Goal: Book appointment/travel/reservation

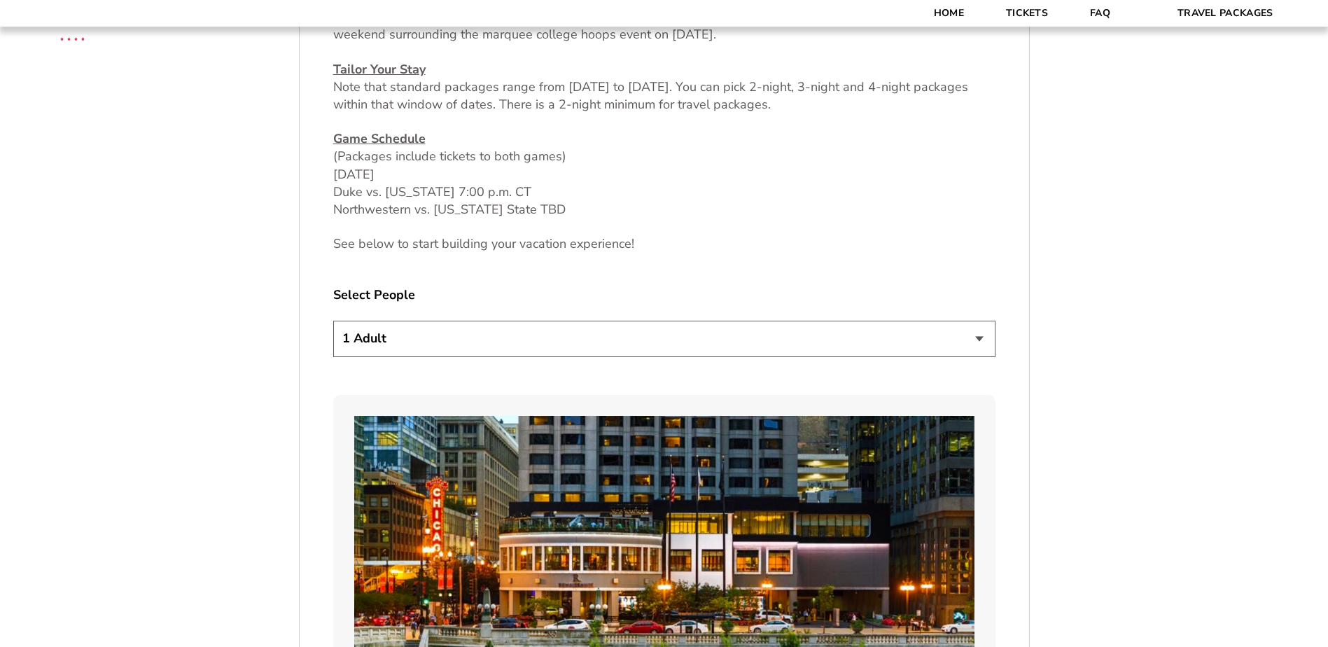
scroll to position [700, 0]
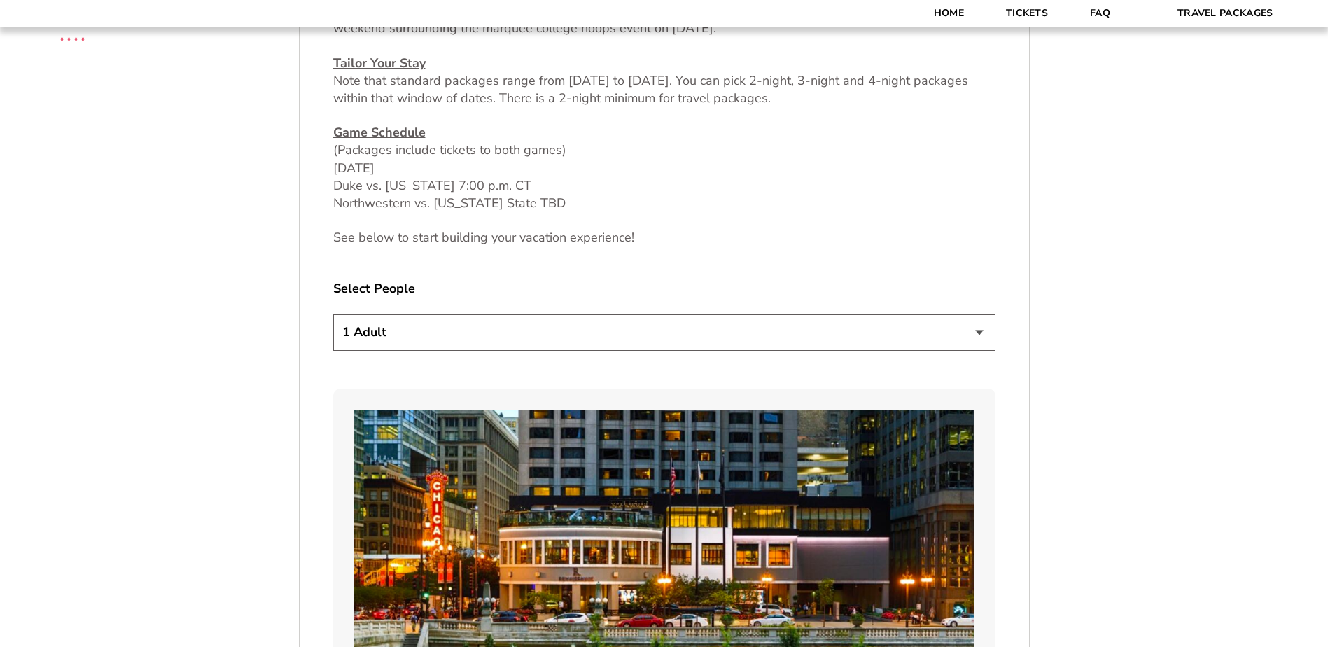
click at [974, 334] on select "1 Adult 2 Adults 3 Adults 4 Adults 2 Adults + 1 Child 2 Adults + 2 Children 2 A…" at bounding box center [664, 332] width 662 height 36
select select "4 Adults"
click at [333, 314] on select "1 Adult 2 Adults 3 Adults 4 Adults 2 Adults + 1 Child 2 Adults + 2 Children 2 A…" at bounding box center [664, 332] width 662 height 36
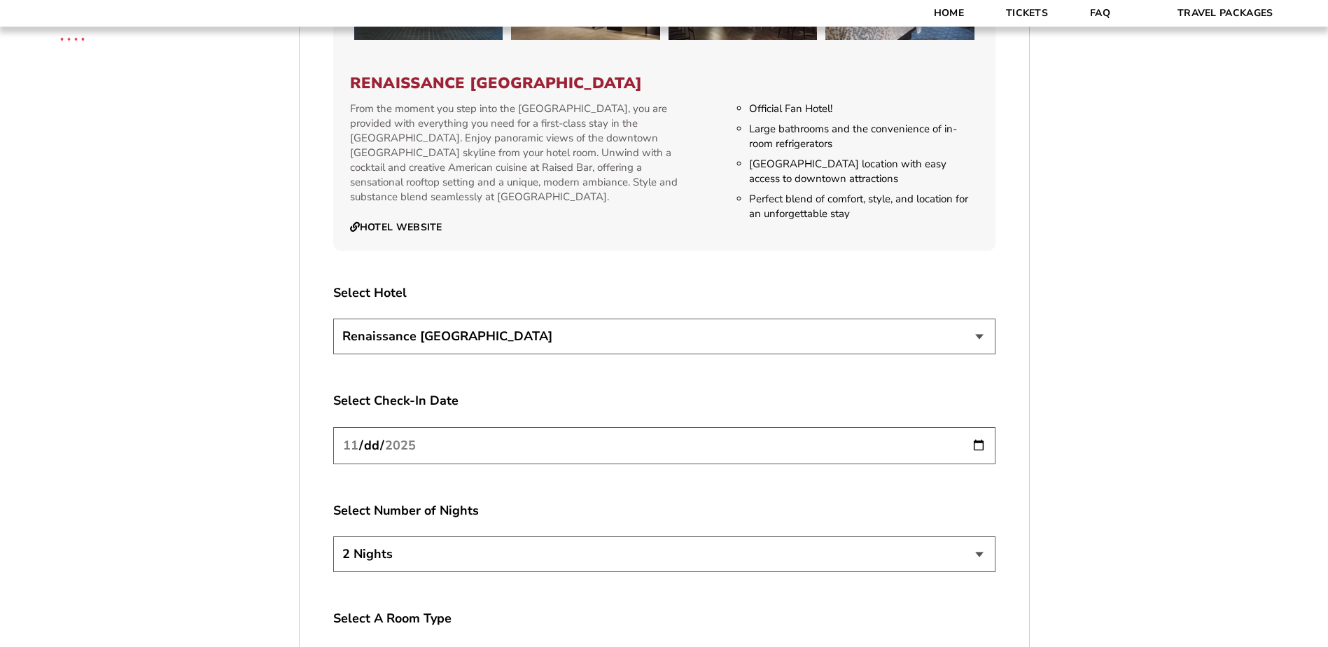
scroll to position [1540, 0]
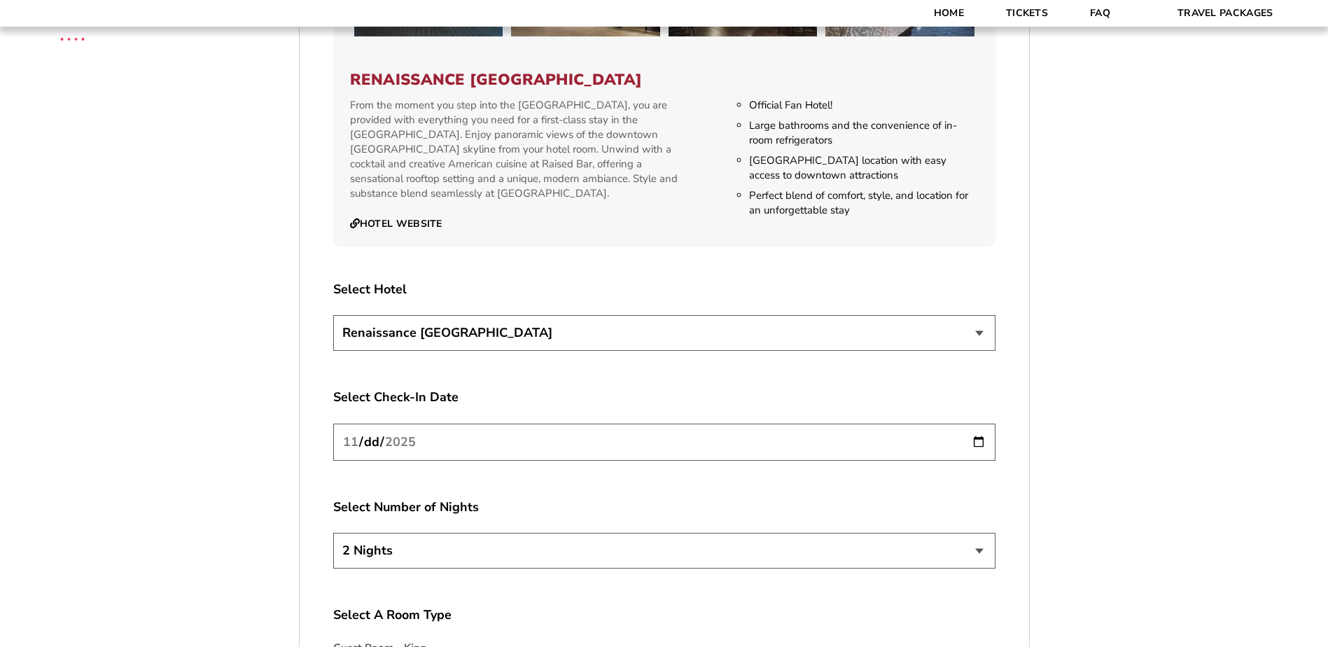
click at [984, 333] on select "Renaissance [GEOGRAPHIC_DATA]" at bounding box center [664, 333] width 662 height 36
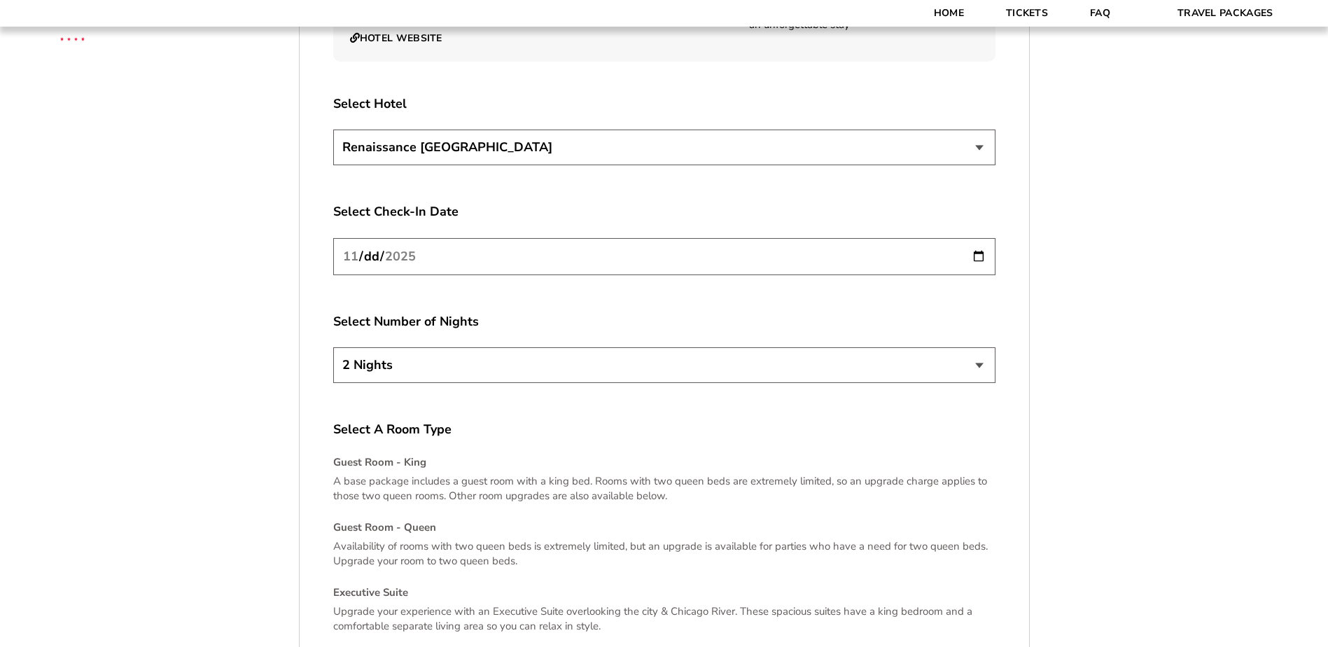
scroll to position [1750, 0]
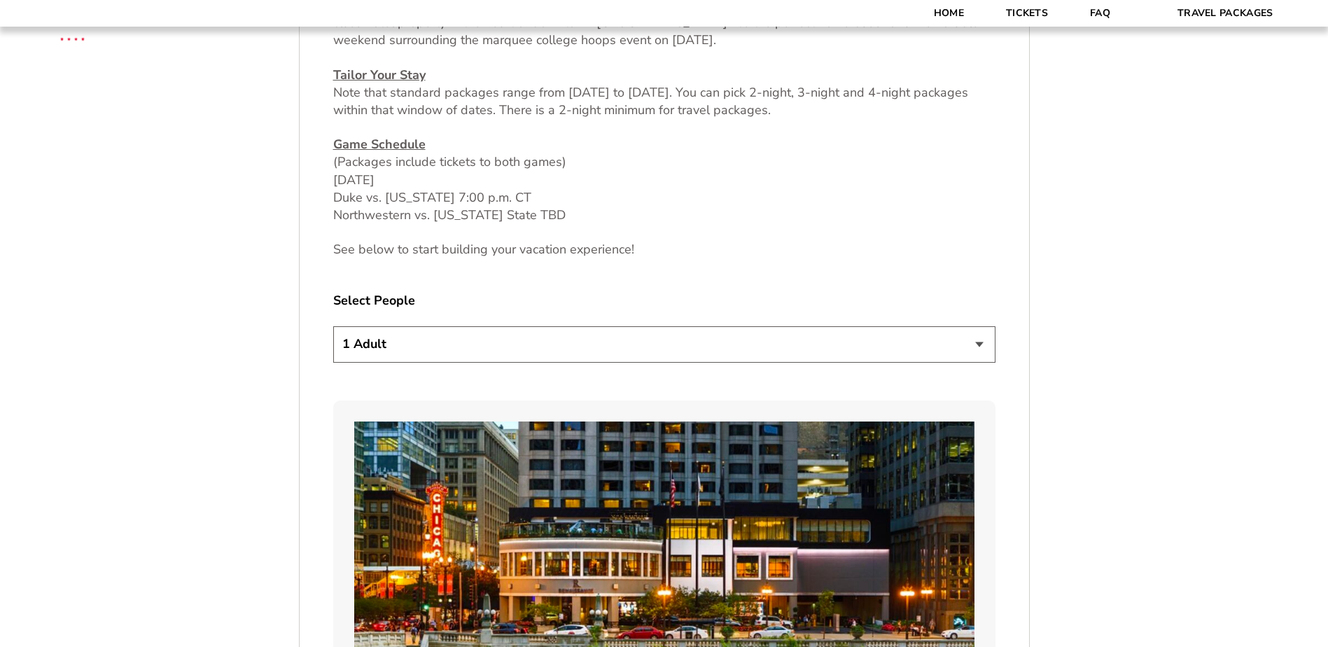
scroll to position [700, 0]
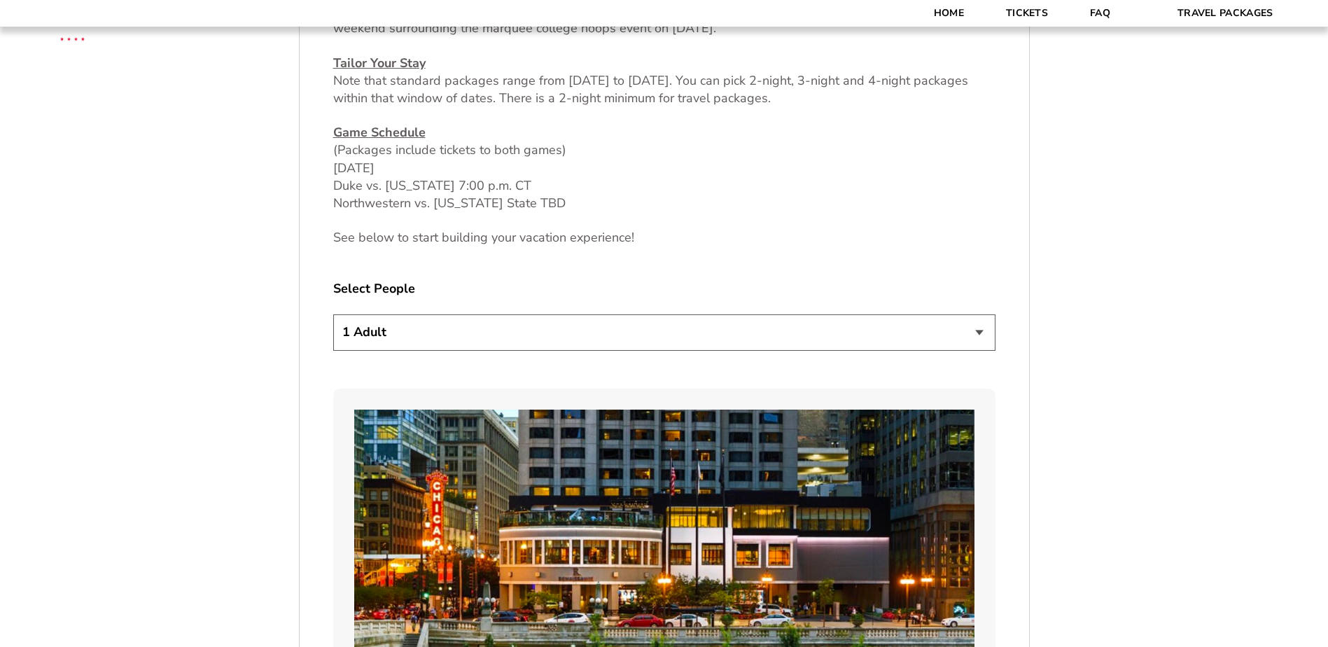
click at [974, 339] on select "1 Adult 2 Adults 3 Adults 4 Adults 2 Adults + 1 Child 2 Adults + 2 Children 2 A…" at bounding box center [664, 332] width 662 height 36
select select "4 Adults"
click at [333, 314] on select "1 Adult 2 Adults 3 Adults 4 Adults 2 Adults + 1 Child 2 Adults + 2 Children 2 A…" at bounding box center [664, 332] width 662 height 36
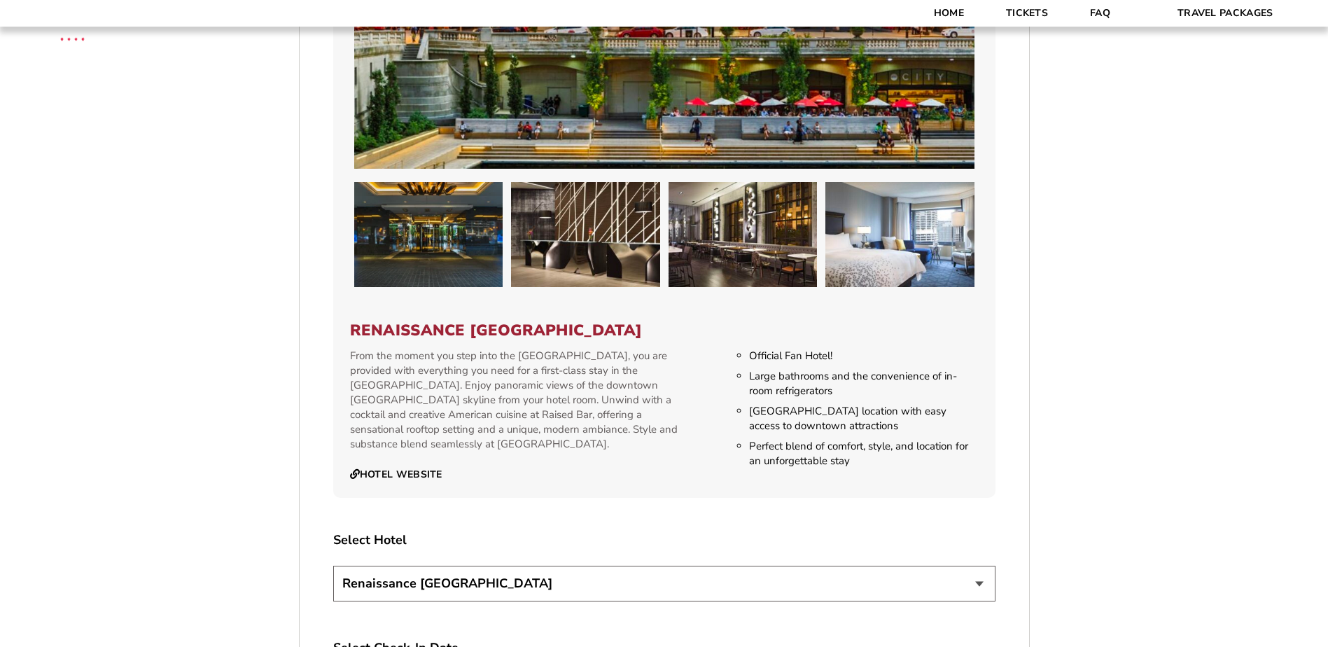
scroll to position [1400, 0]
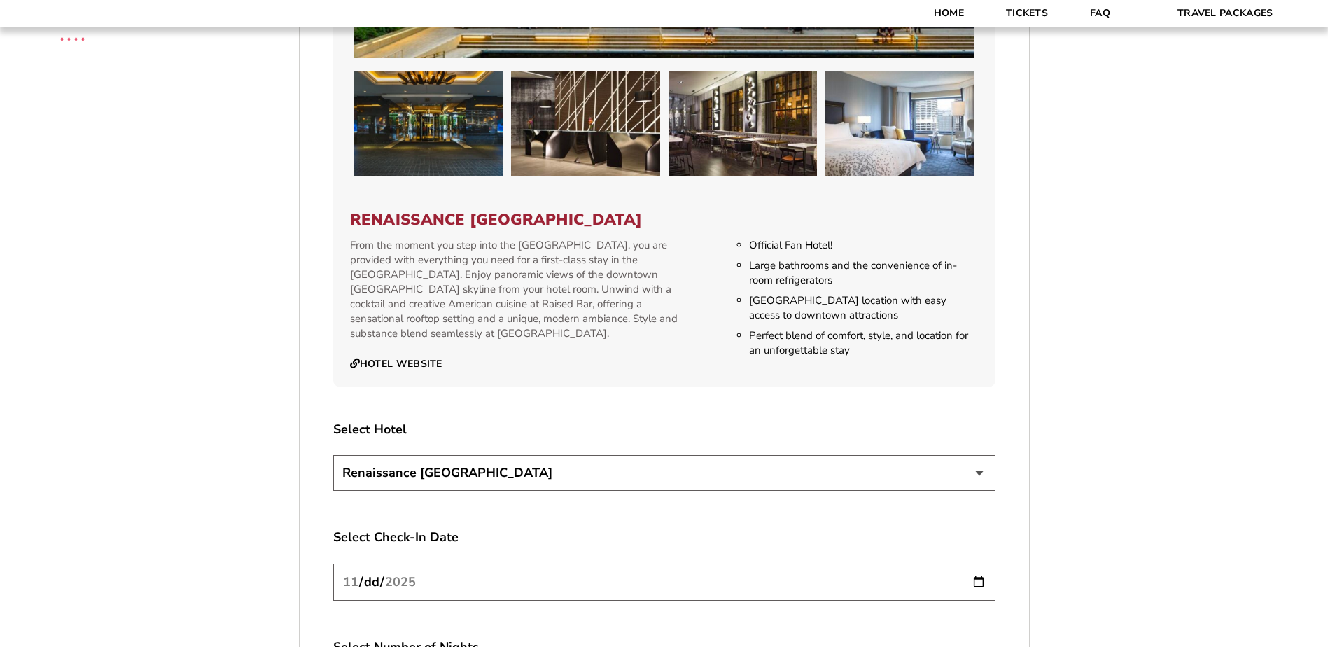
click at [978, 469] on select "Renaissance [GEOGRAPHIC_DATA]" at bounding box center [664, 473] width 662 height 36
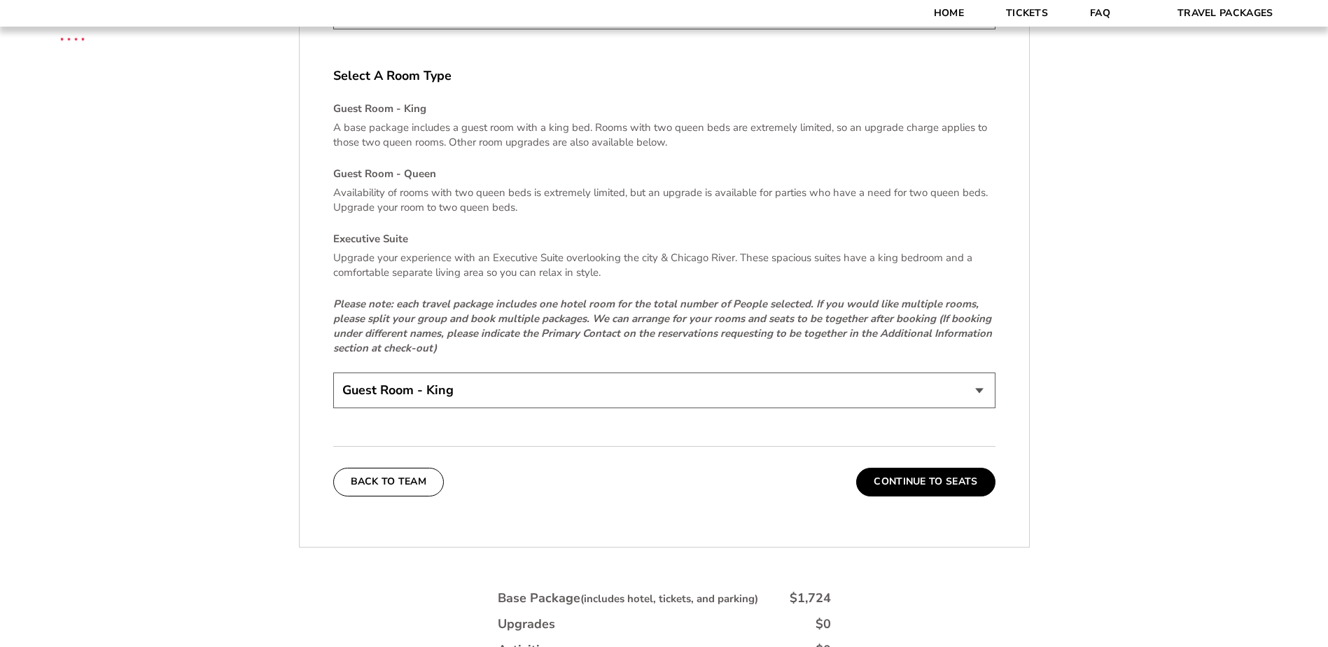
scroll to position [2100, 0]
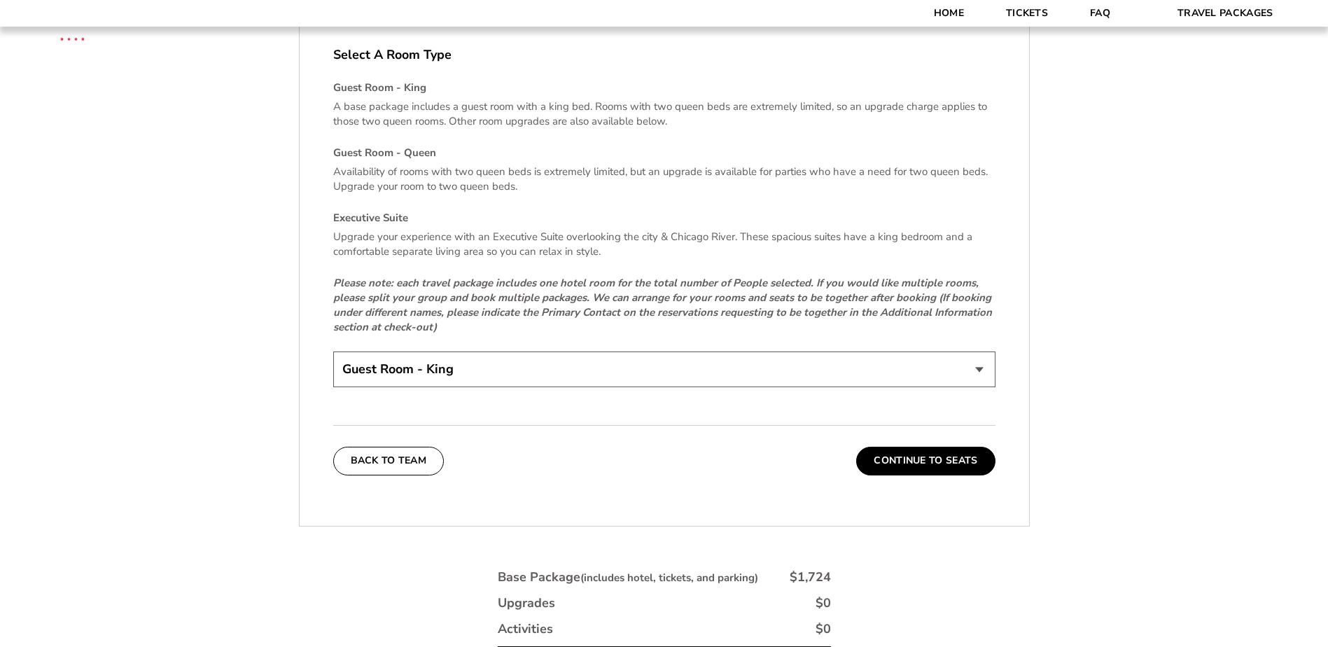
click at [987, 370] on select "Guest Room - King Guest Room - Queen (+$95 per night) Executive Suite (+$315 pe…" at bounding box center [664, 369] width 662 height 36
click at [976, 367] on select "Guest Room - King Guest Room - Queen (+$95 per night) Executive Suite (+$315 pe…" at bounding box center [664, 369] width 662 height 36
click at [934, 461] on button "Continue To Seats" at bounding box center [925, 461] width 139 height 28
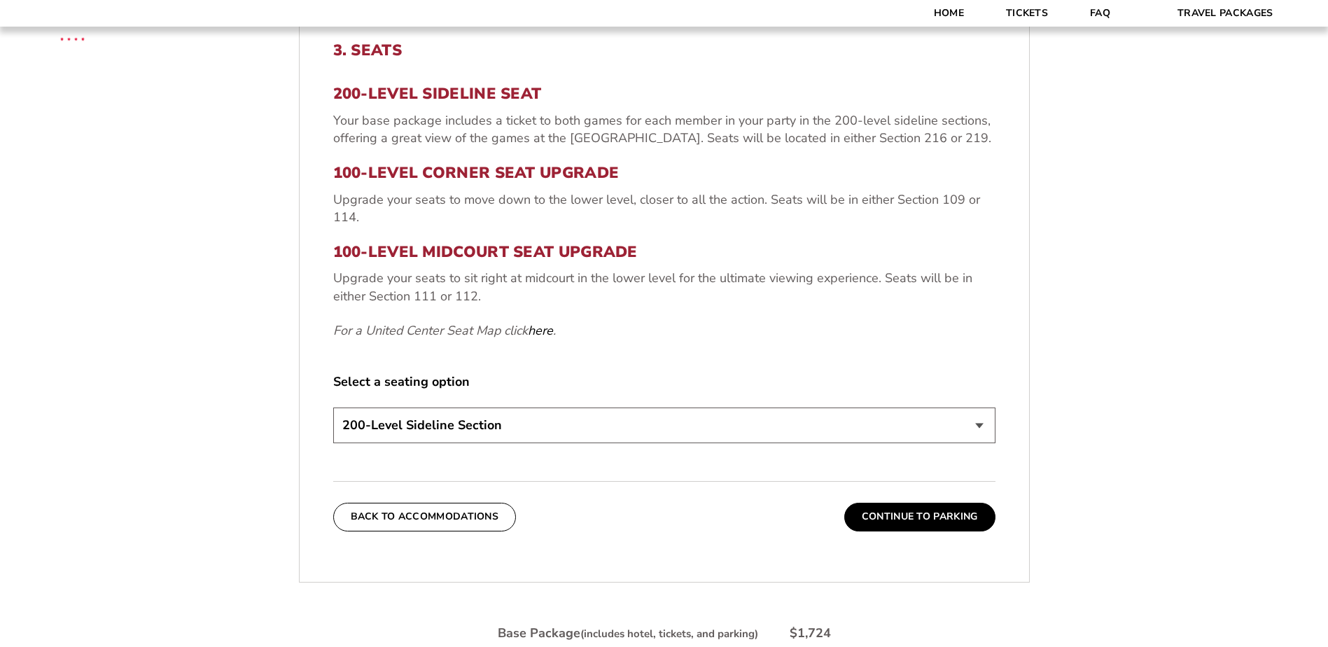
scroll to position [516, 0]
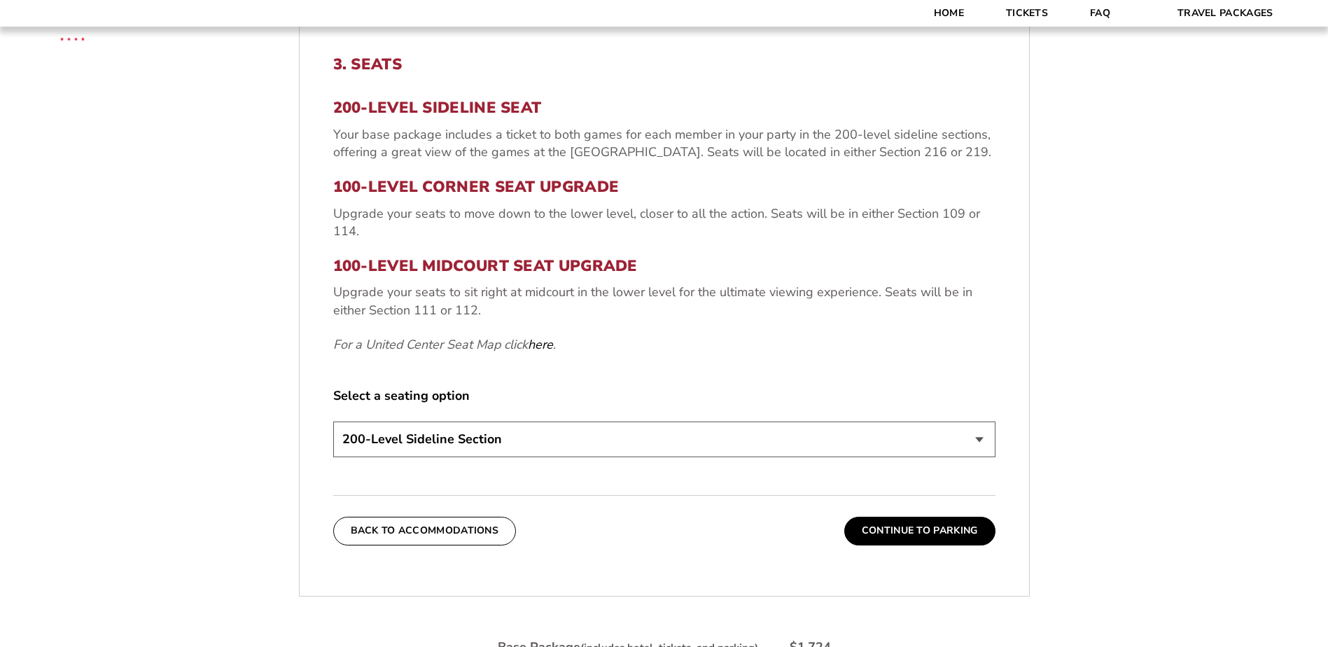
click at [976, 437] on select "200-Level Sideline Section 100-Level Corner Seat Upgrade (+$80 per person) 100-…" at bounding box center [664, 439] width 662 height 36
select select "100-Level Corner Seat Upgrade"
click at [333, 421] on select "200-Level Sideline Section 100-Level Corner Seat Upgrade (+$80 per person) 100-…" at bounding box center [664, 439] width 662 height 36
click at [923, 533] on button "Continue To Parking" at bounding box center [919, 531] width 151 height 28
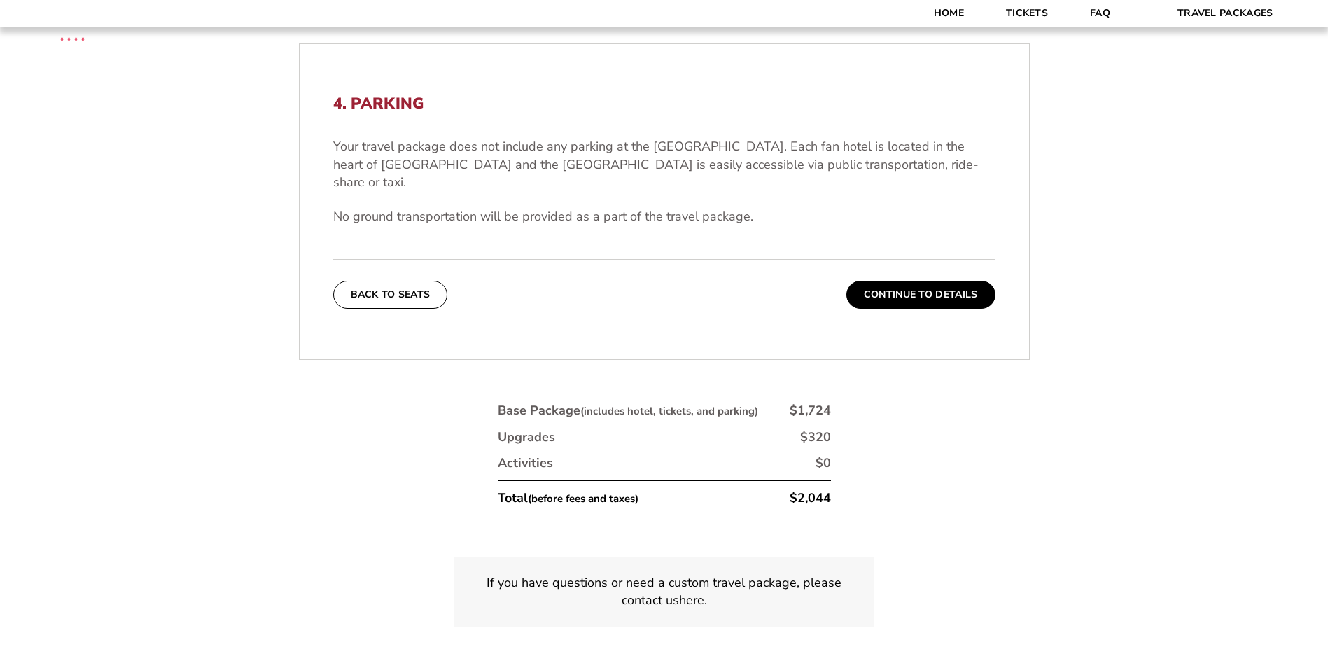
scroll to position [464, 0]
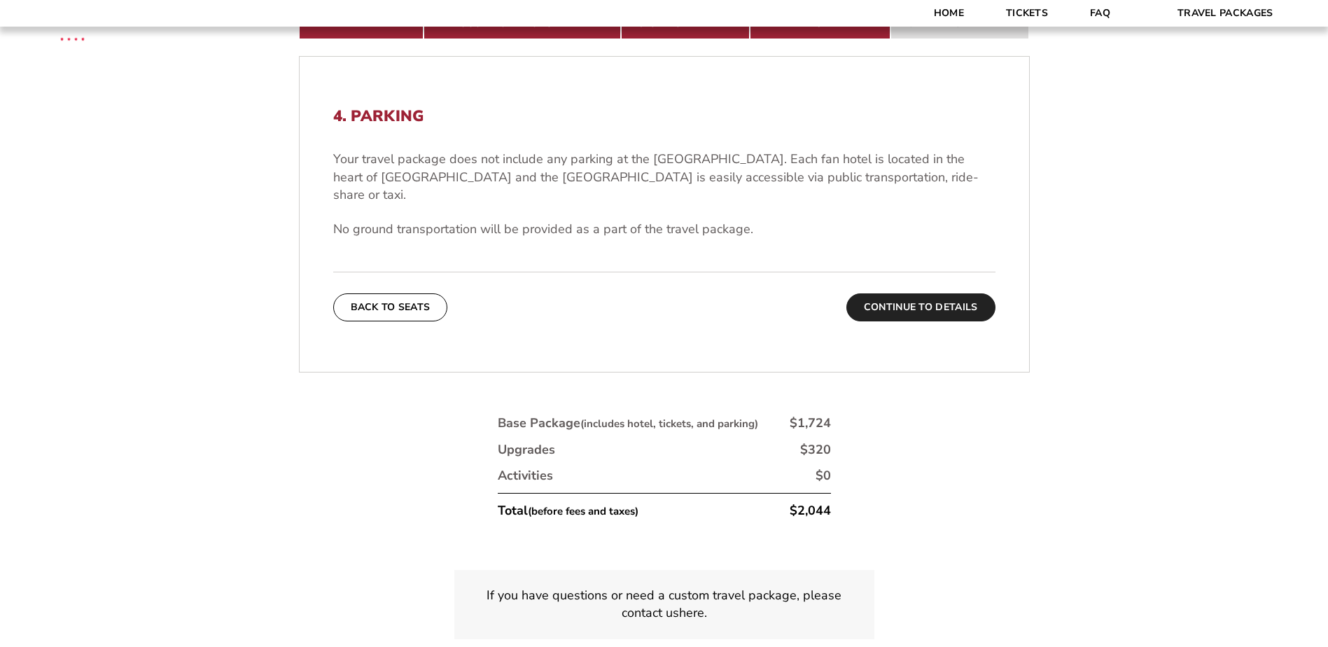
click at [917, 293] on button "Continue To Details" at bounding box center [920, 307] width 149 height 28
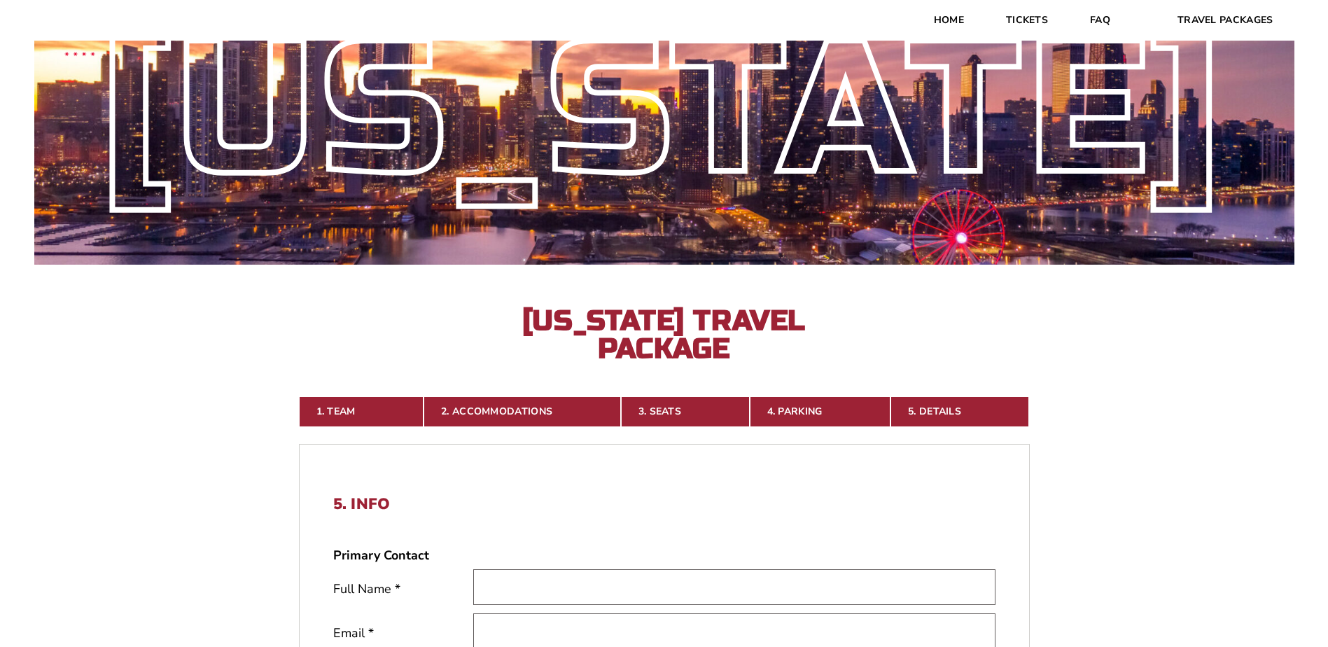
scroll to position [0, 0]
